Goal: Find specific page/section: Find specific page/section

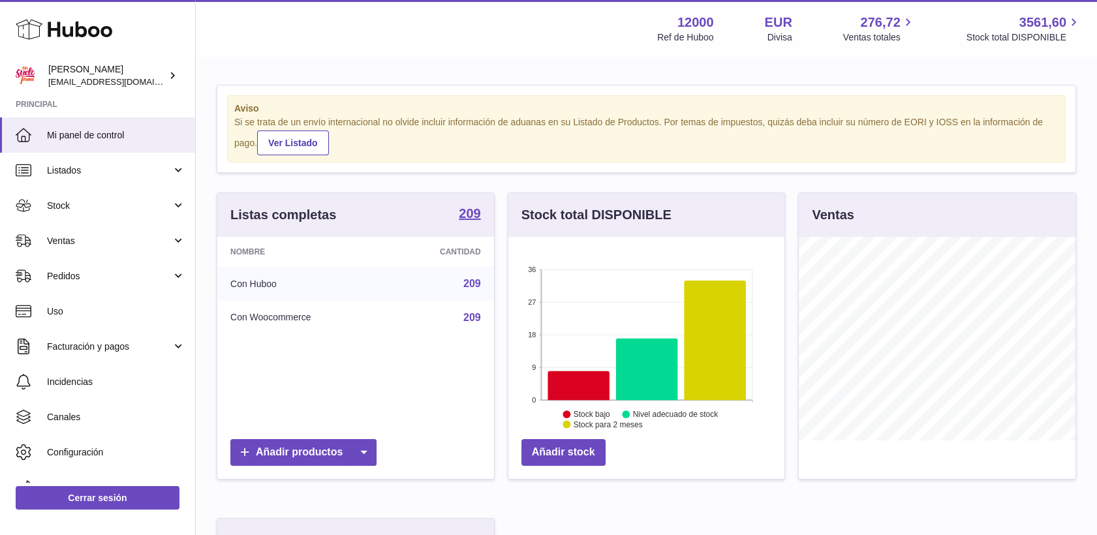
scroll to position [204, 277]
click at [69, 206] on span "Stock" at bounding box center [109, 206] width 125 height 12
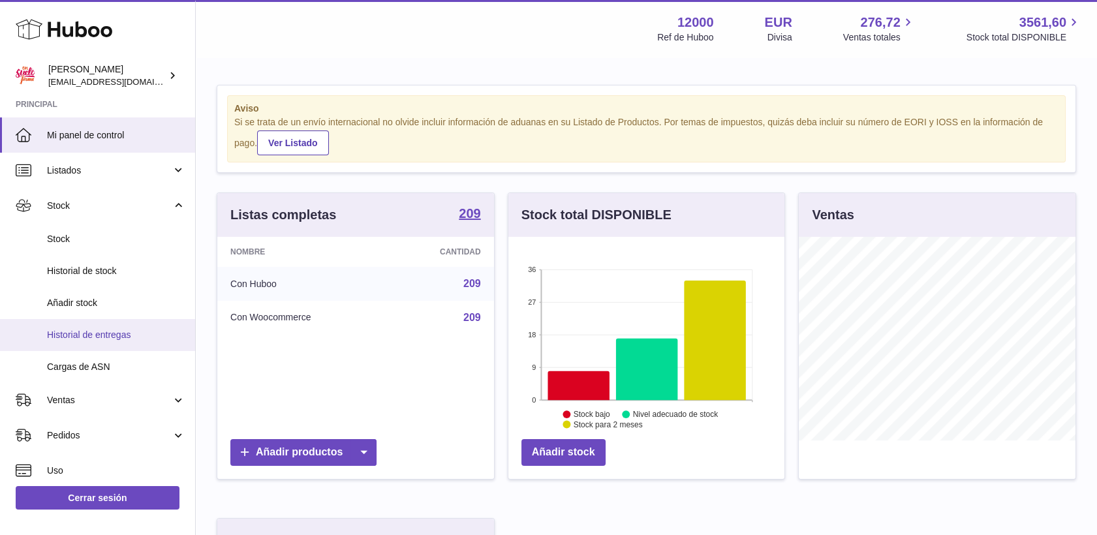
click at [93, 336] on span "Historial de entregas" at bounding box center [116, 335] width 138 height 12
